Goal: Find specific page/section: Find specific page/section

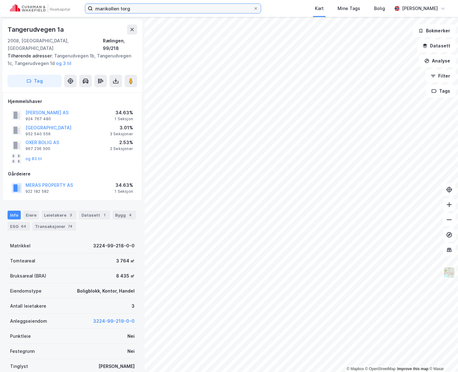
drag, startPoint x: 139, startPoint y: 8, endPoint x: 80, endPoint y: 7, distance: 59.4
click at [82, 8] on div "marikollen torg Kart Mine Tags Bolig [PERSON_NAME]" at bounding box center [229, 8] width 458 height 17
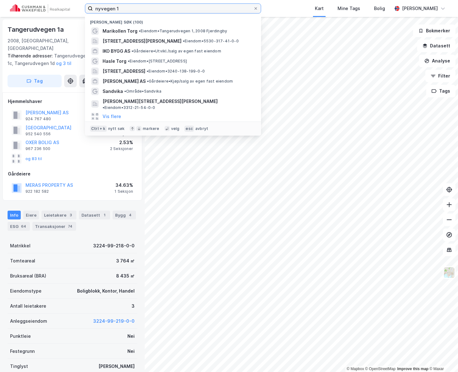
type input "nyvegen 1"
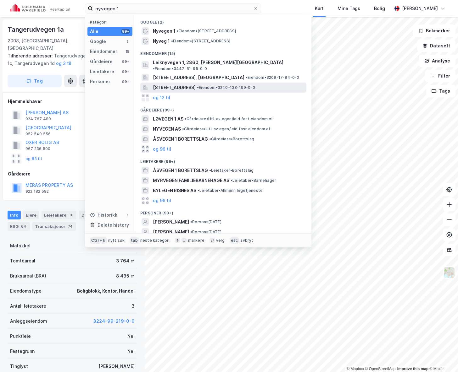
click at [195, 84] on span "[STREET_ADDRESS]" at bounding box center [174, 88] width 43 height 8
